Goal: Task Accomplishment & Management: Manage account settings

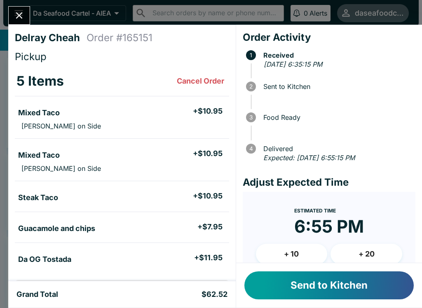
click at [352, 290] on button "Send to Kitchen" at bounding box center [328, 285] width 169 height 28
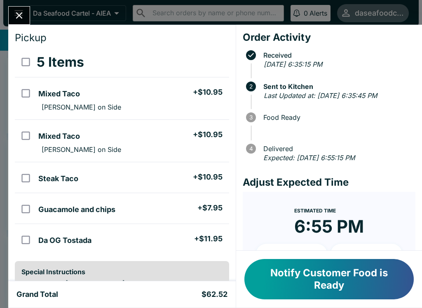
scroll to position [21, 0]
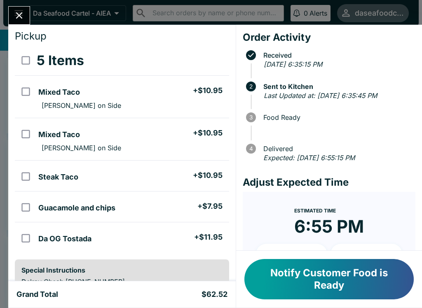
click at [173, 127] on li "Mixed Taco + $10.95" at bounding box center [132, 133] width 194 height 17
click at [167, 126] on li "Mixed Taco + $10.95" at bounding box center [132, 133] width 194 height 17
checkbox input "false"
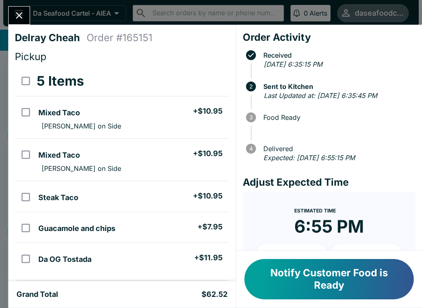
scroll to position [0, 0]
click at [16, 17] on icon "Close" at bounding box center [19, 15] width 11 height 11
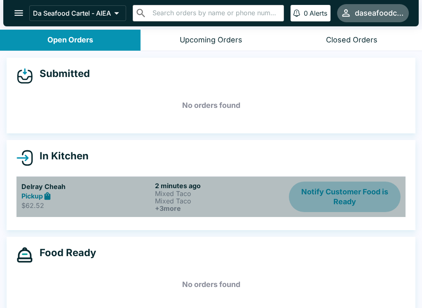
click at [352, 205] on button "Notify Customer Food is Ready" at bounding box center [345, 197] width 112 height 30
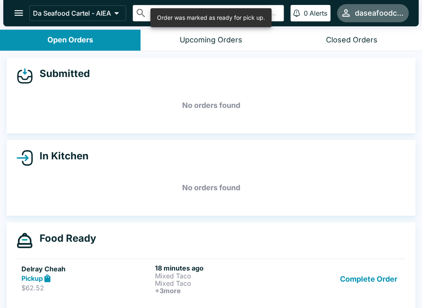
click at [366, 282] on button "Complete Order" at bounding box center [368, 279] width 64 height 30
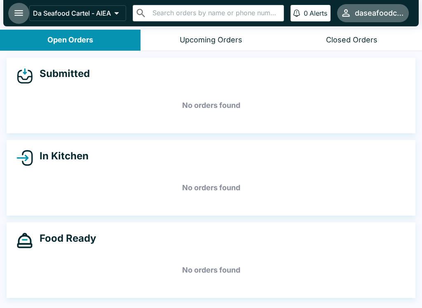
click at [14, 9] on icon "open drawer" at bounding box center [18, 12] width 11 height 11
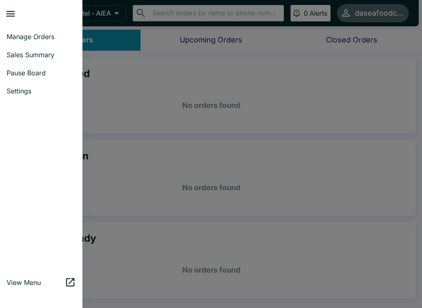
click at [44, 56] on span "Sales Summary" at bounding box center [41, 55] width 69 height 8
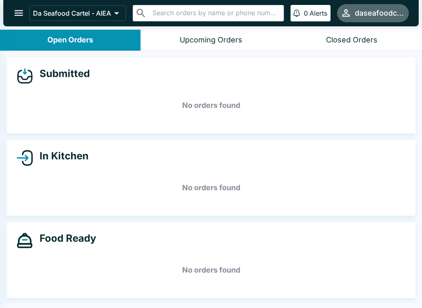
select select "03:00"
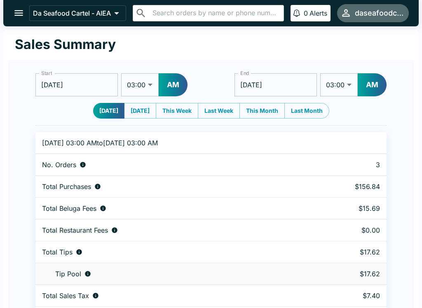
click at [22, 13] on icon "open drawer" at bounding box center [18, 13] width 9 height 6
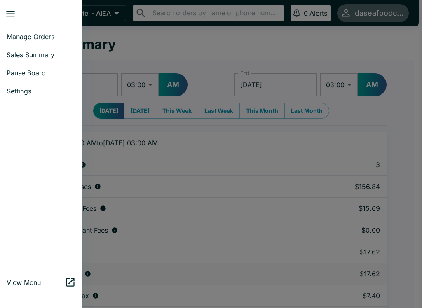
click at [46, 35] on span "Manage Orders" at bounding box center [41, 37] width 69 height 8
